Goal: Obtain resource: Download file/media

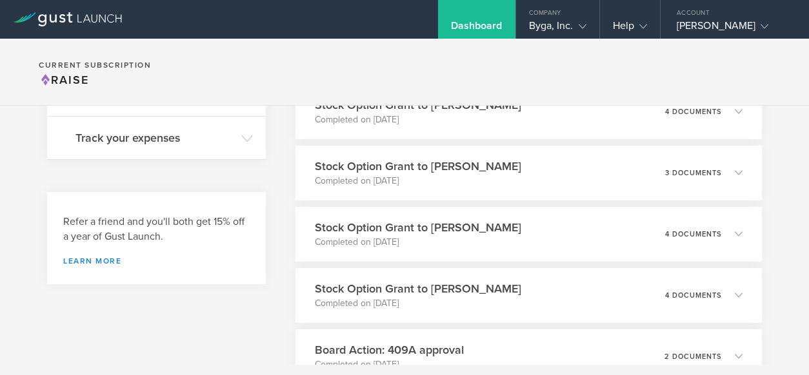
scroll to position [485, 0]
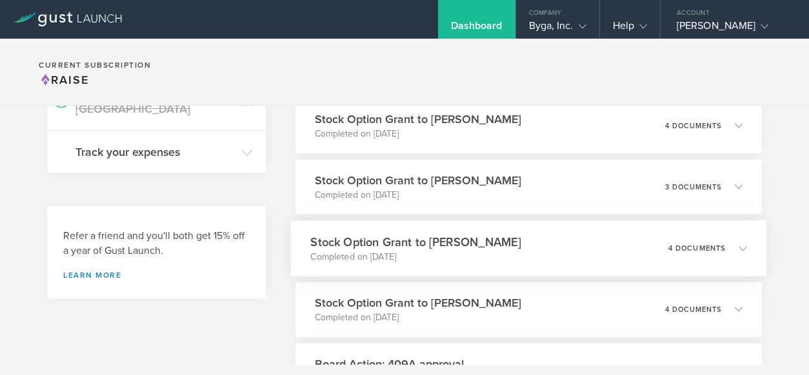
click at [738, 252] on icon at bounding box center [742, 248] width 8 height 8
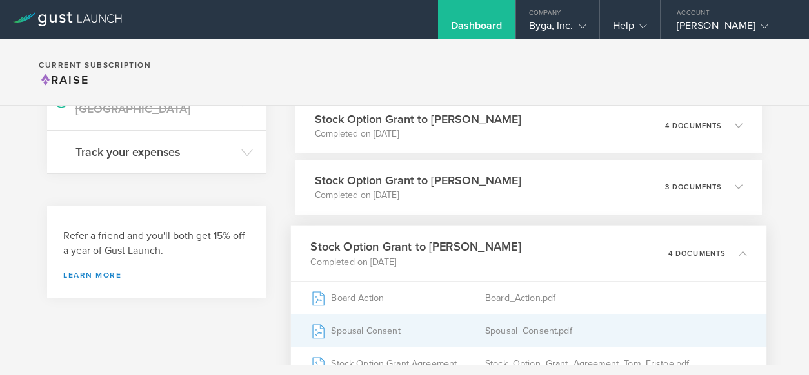
click at [550, 346] on div "Spousal_Consent.pdf" at bounding box center [616, 331] width 262 height 32
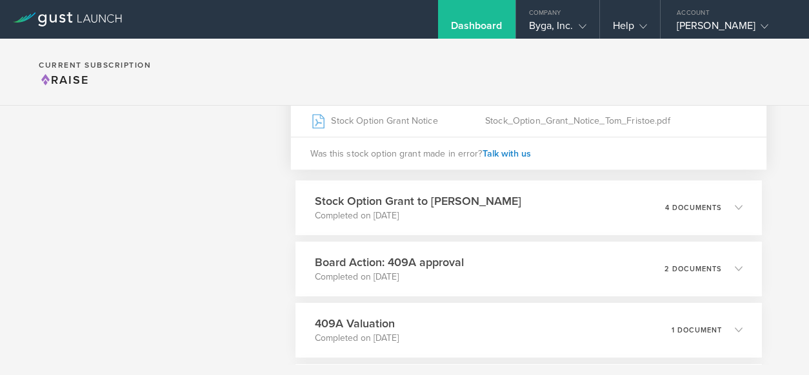
scroll to position [798, 0]
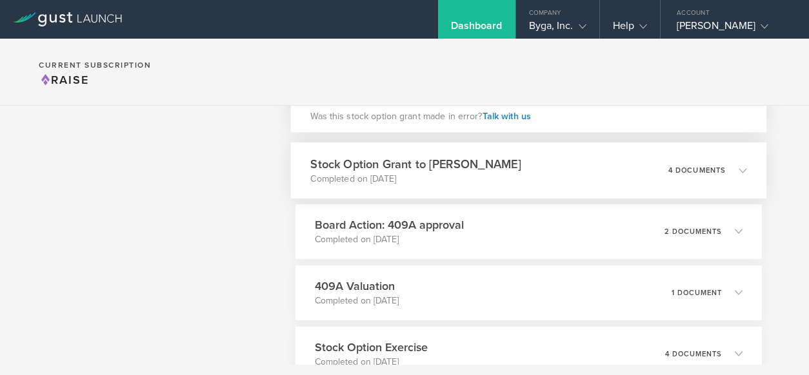
click at [738, 174] on icon at bounding box center [742, 170] width 8 height 8
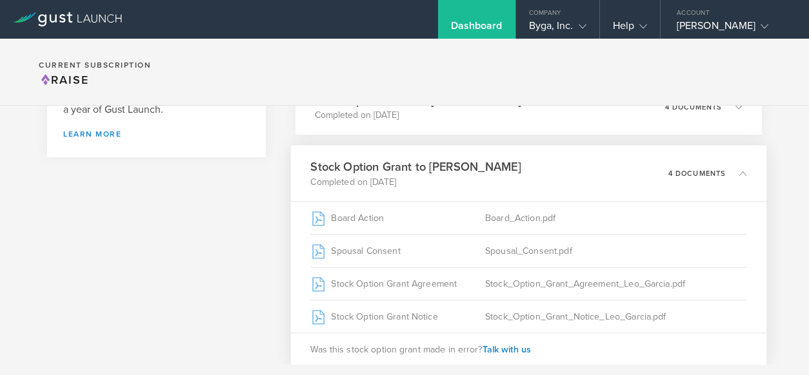
scroll to position [641, 0]
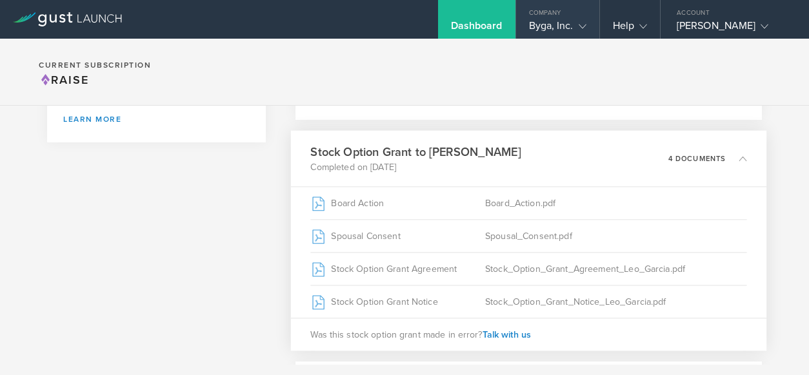
click at [585, 26] on icon at bounding box center [583, 27] width 8 height 8
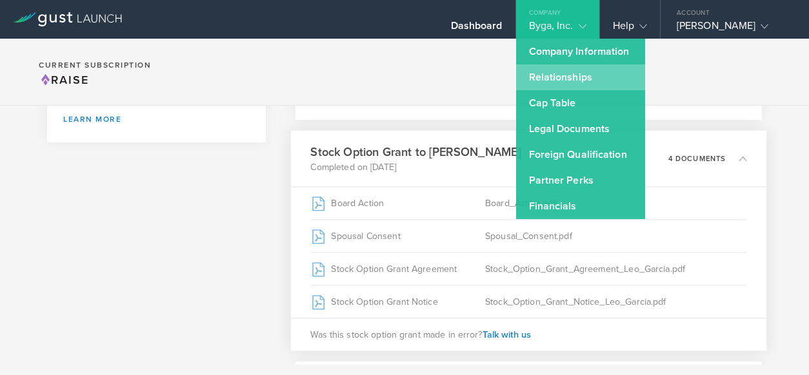
click at [559, 79] on link "Relationships" at bounding box center [580, 77] width 129 height 26
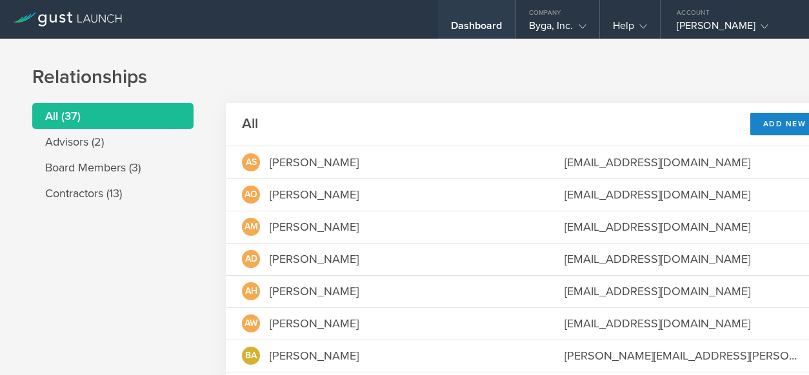
click at [472, 27] on div "Dashboard" at bounding box center [477, 28] width 52 height 19
